Goal: Find specific page/section: Find specific page/section

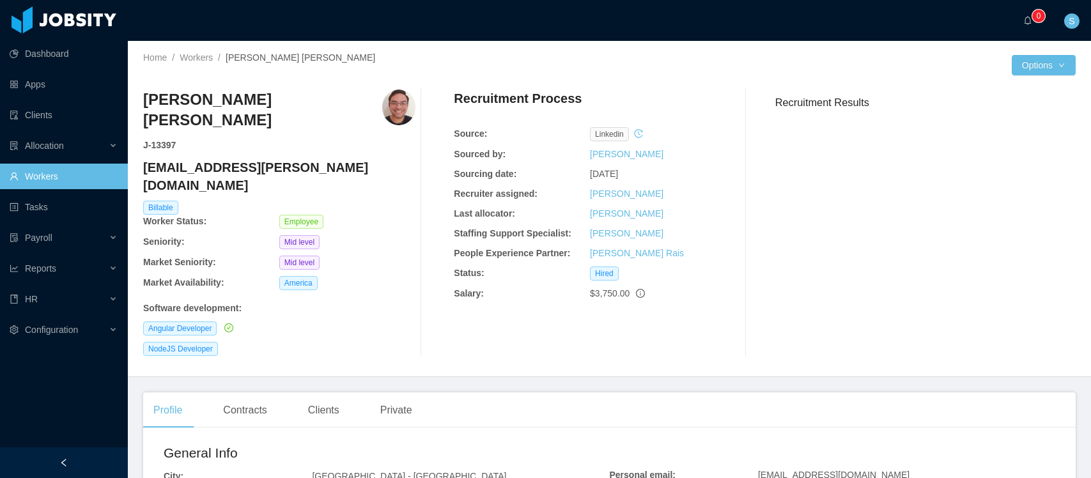
click at [187, 55] on link "Workers" at bounding box center [196, 57] width 33 height 10
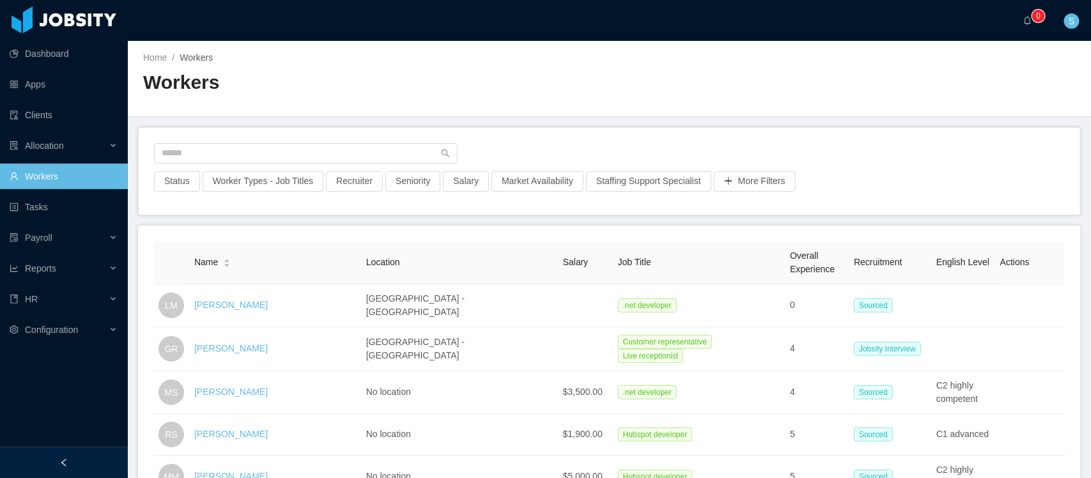
click at [244, 141] on div "Status Worker Types - Job Titles Recruiter Seniority Salary Market Availability…" at bounding box center [610, 171] width 942 height 87
click at [238, 147] on input "text" at bounding box center [306, 153] width 304 height 20
type input "**********"
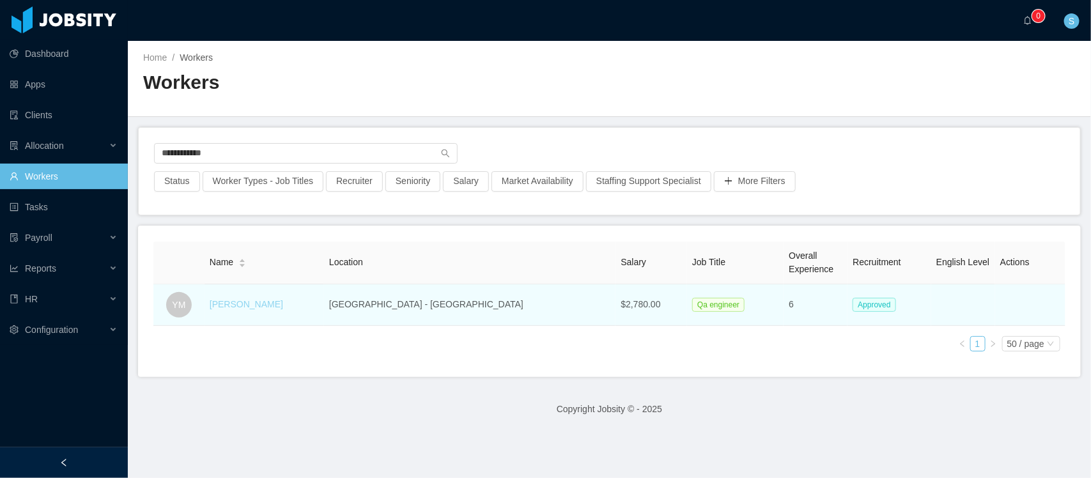
click at [263, 308] on link "[PERSON_NAME]" at bounding box center [247, 304] width 74 height 10
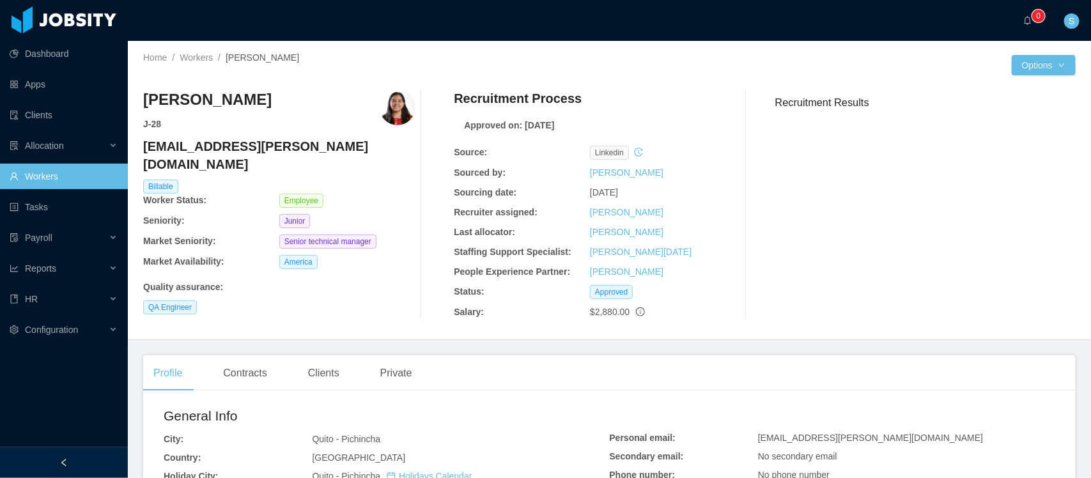
click at [1025, 283] on div "Recruitment Results" at bounding box center [920, 205] width 311 height 230
click at [400, 384] on div "Private" at bounding box center [396, 373] width 52 height 36
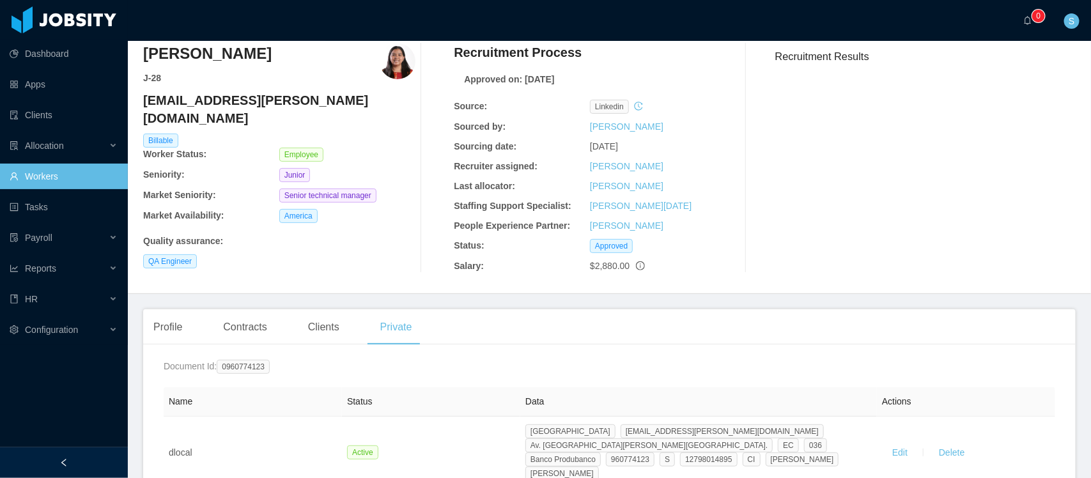
scroll to position [51, 0]
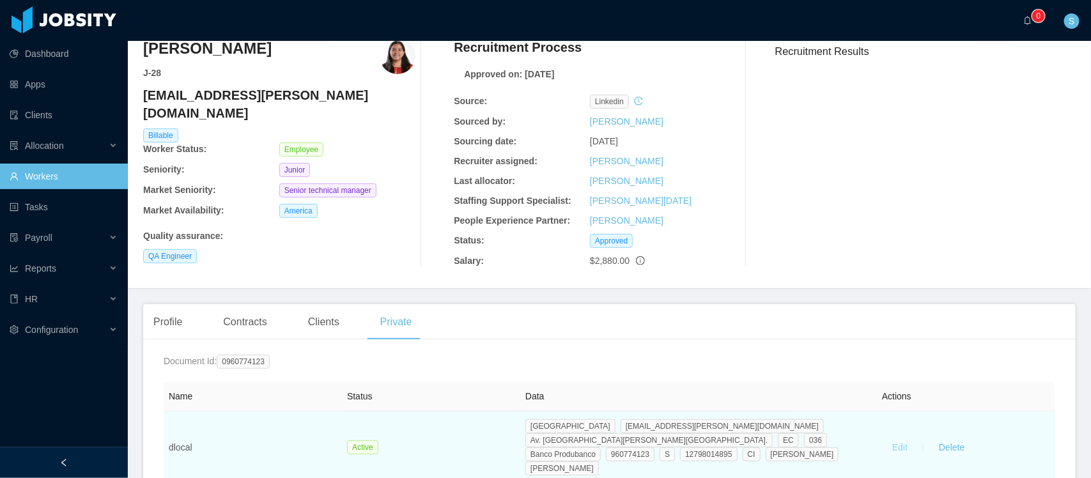
click at [884, 437] on button "Edit" at bounding box center [900, 447] width 36 height 20
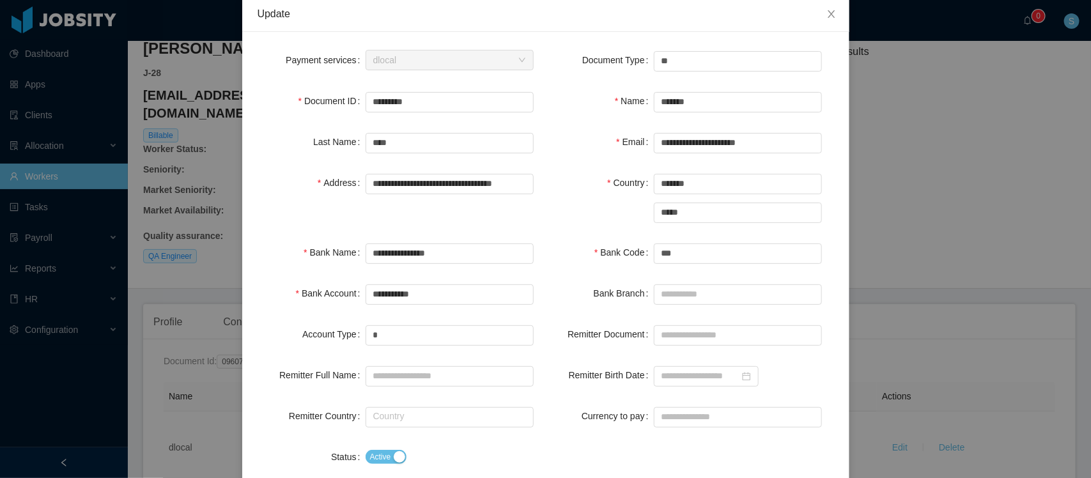
scroll to position [62, 0]
